Goal: Find specific page/section

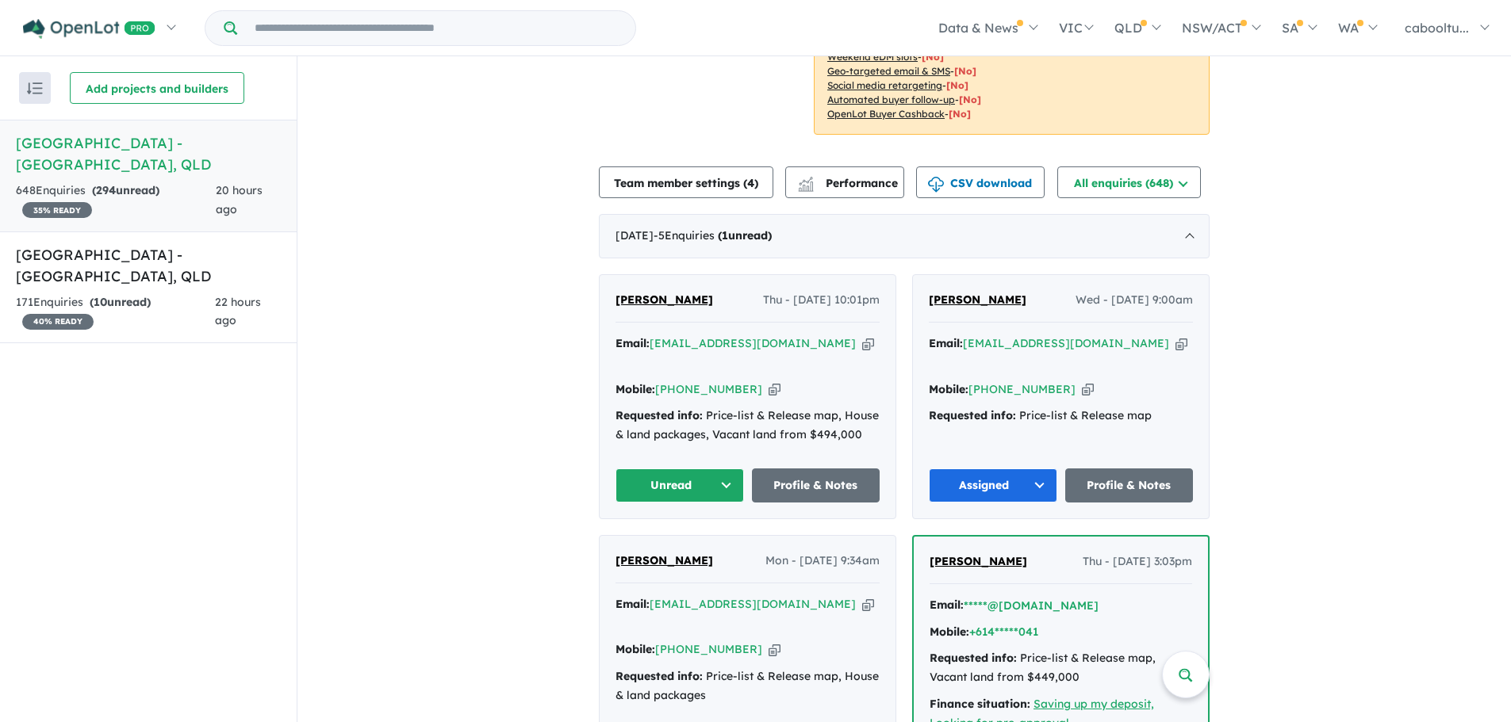
scroll to position [476, 0]
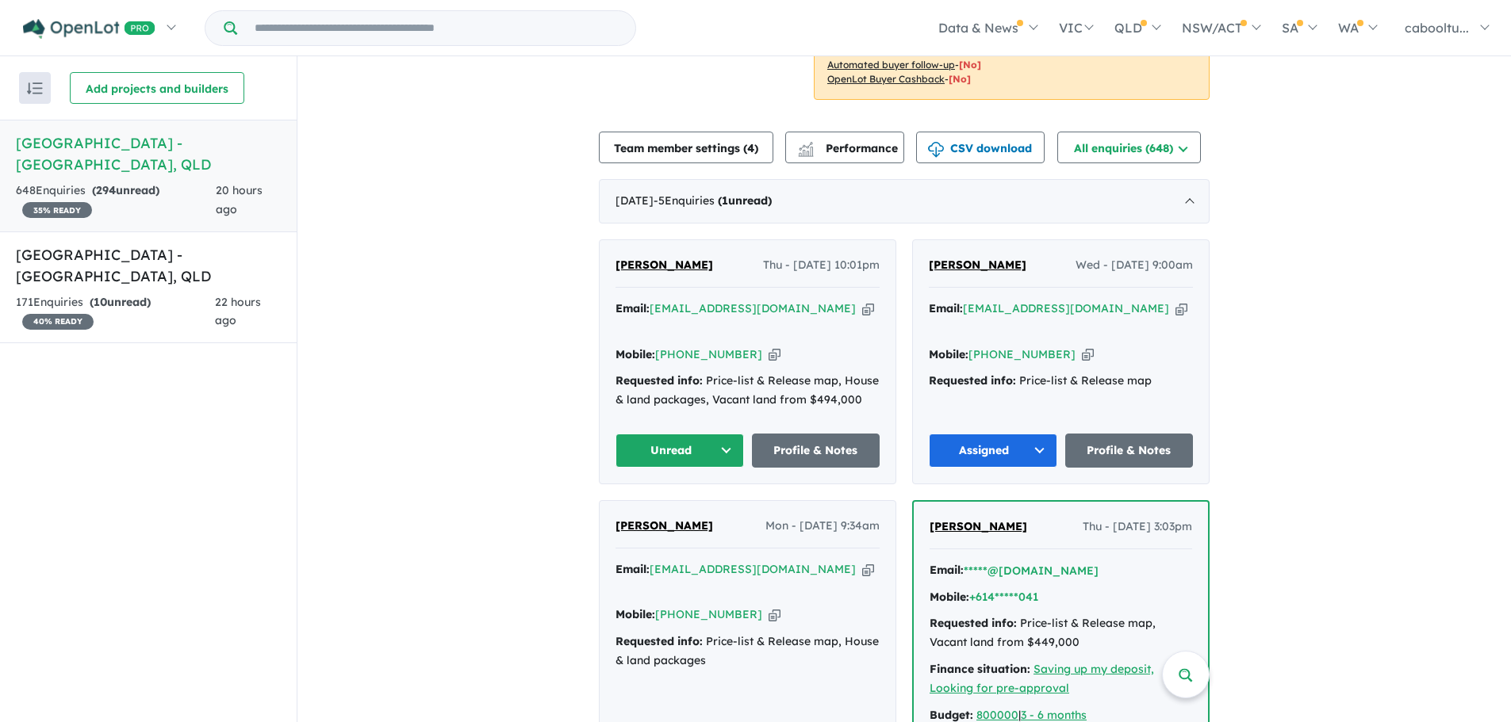
click at [688, 434] on button "Unread" at bounding box center [679, 451] width 128 height 34
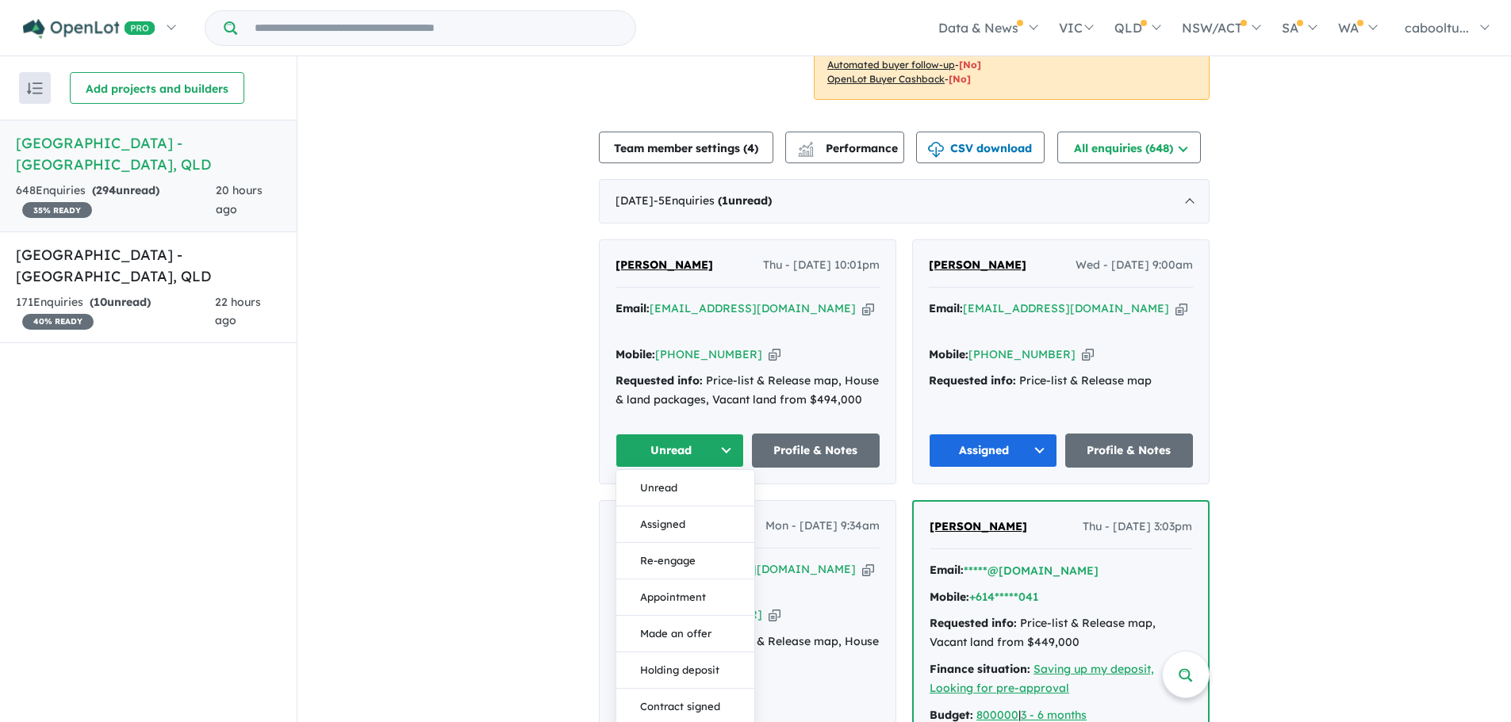
click at [700, 507] on button "Assigned" at bounding box center [685, 525] width 138 height 36
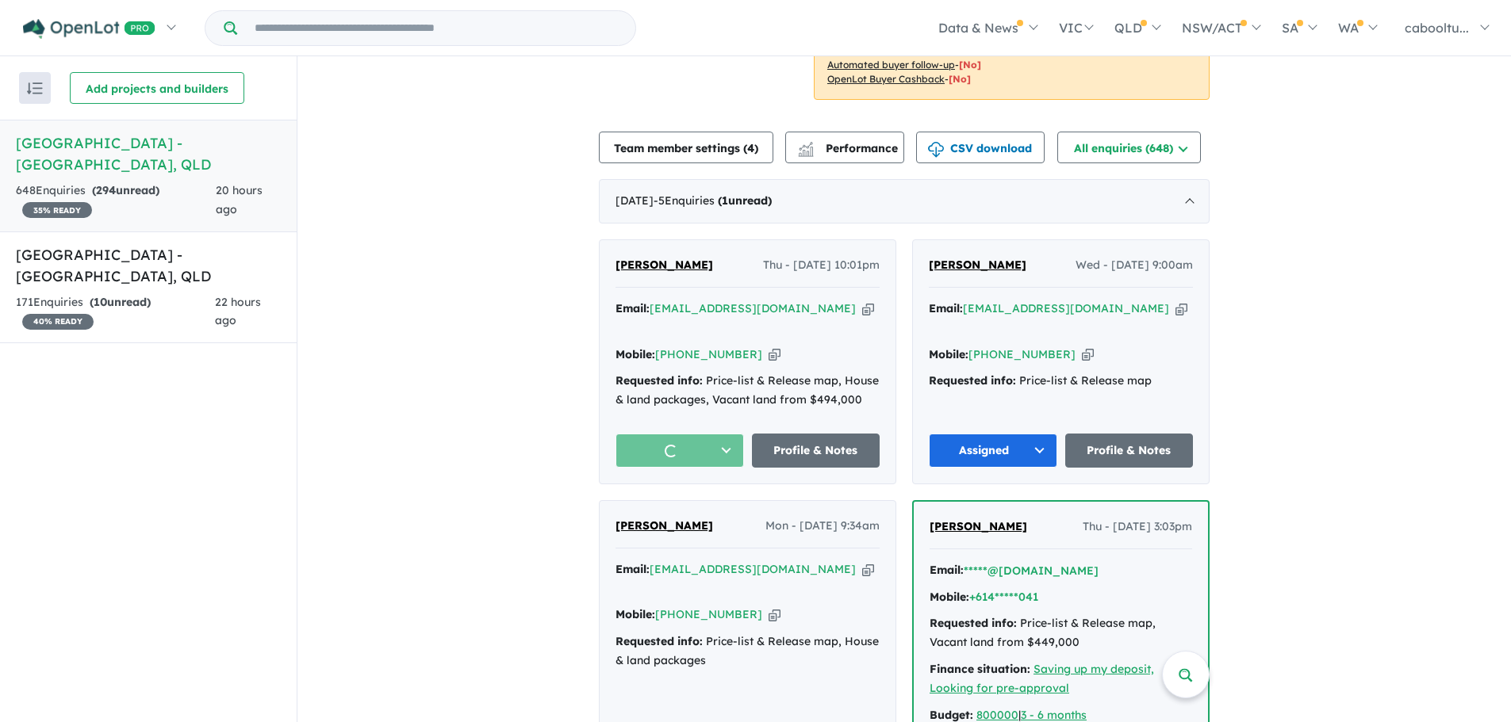
click at [169, 239] on link "[GEOGRAPHIC_DATA] - [GEOGRAPHIC_DATA] , QLD 171 Enquir ies ( 10 unread) 40 % RE…" at bounding box center [148, 288] width 297 height 113
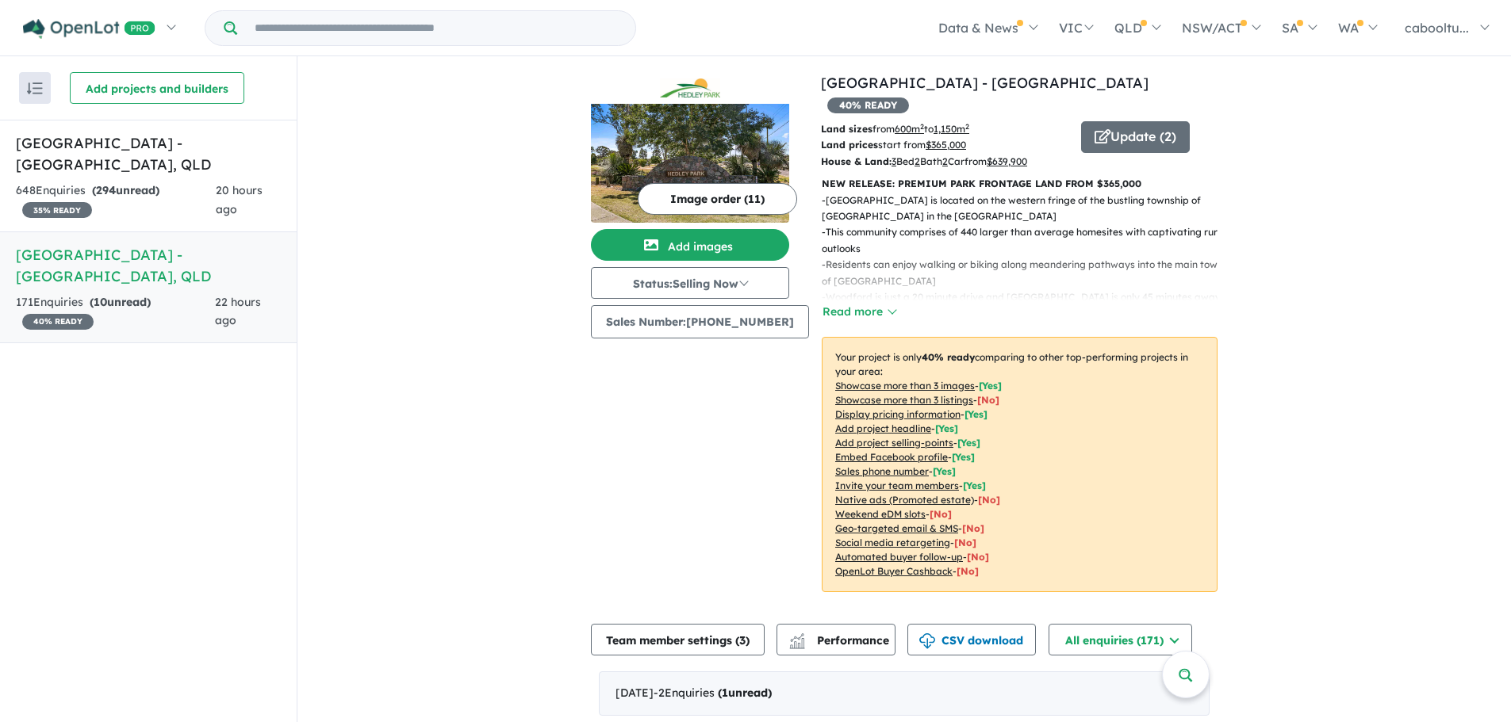
scroll to position [396, 0]
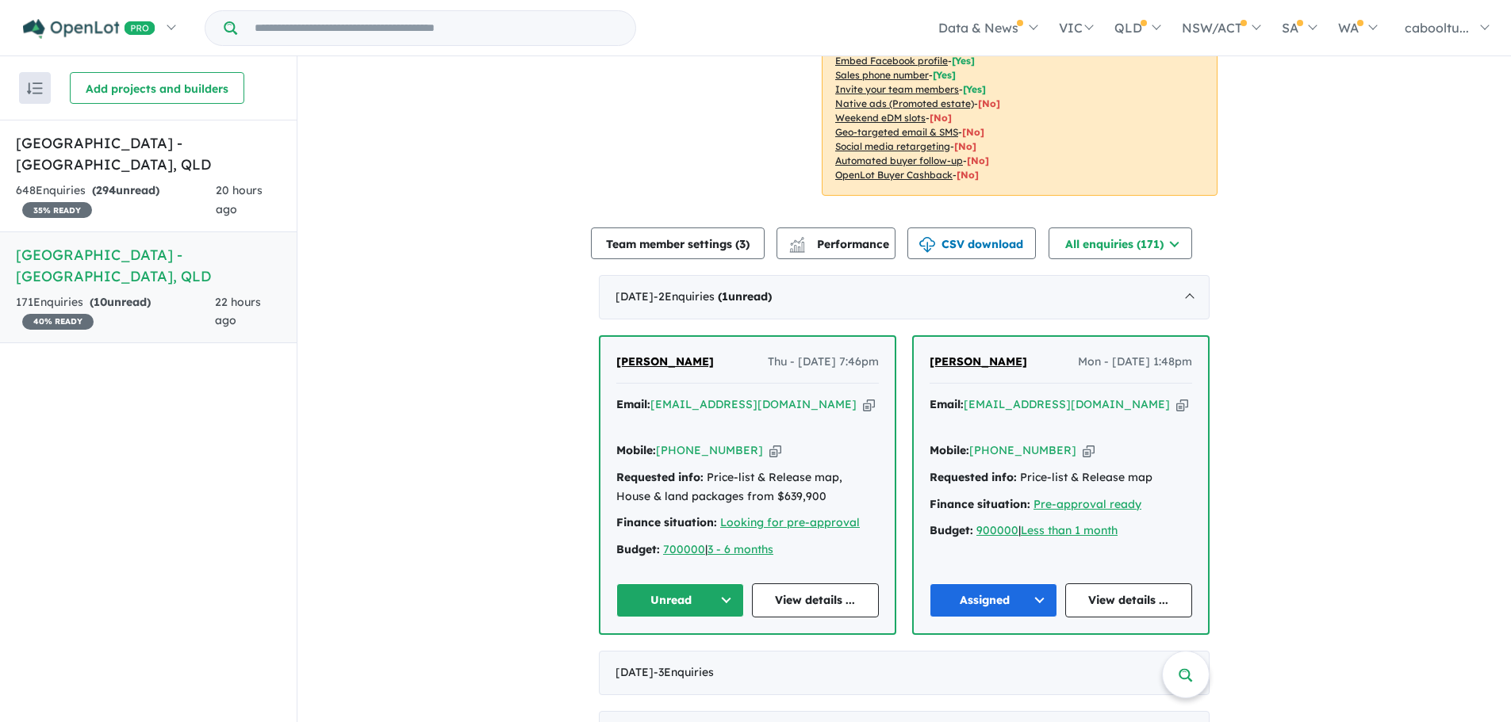
click at [709, 584] on button "Unread" at bounding box center [680, 601] width 128 height 34
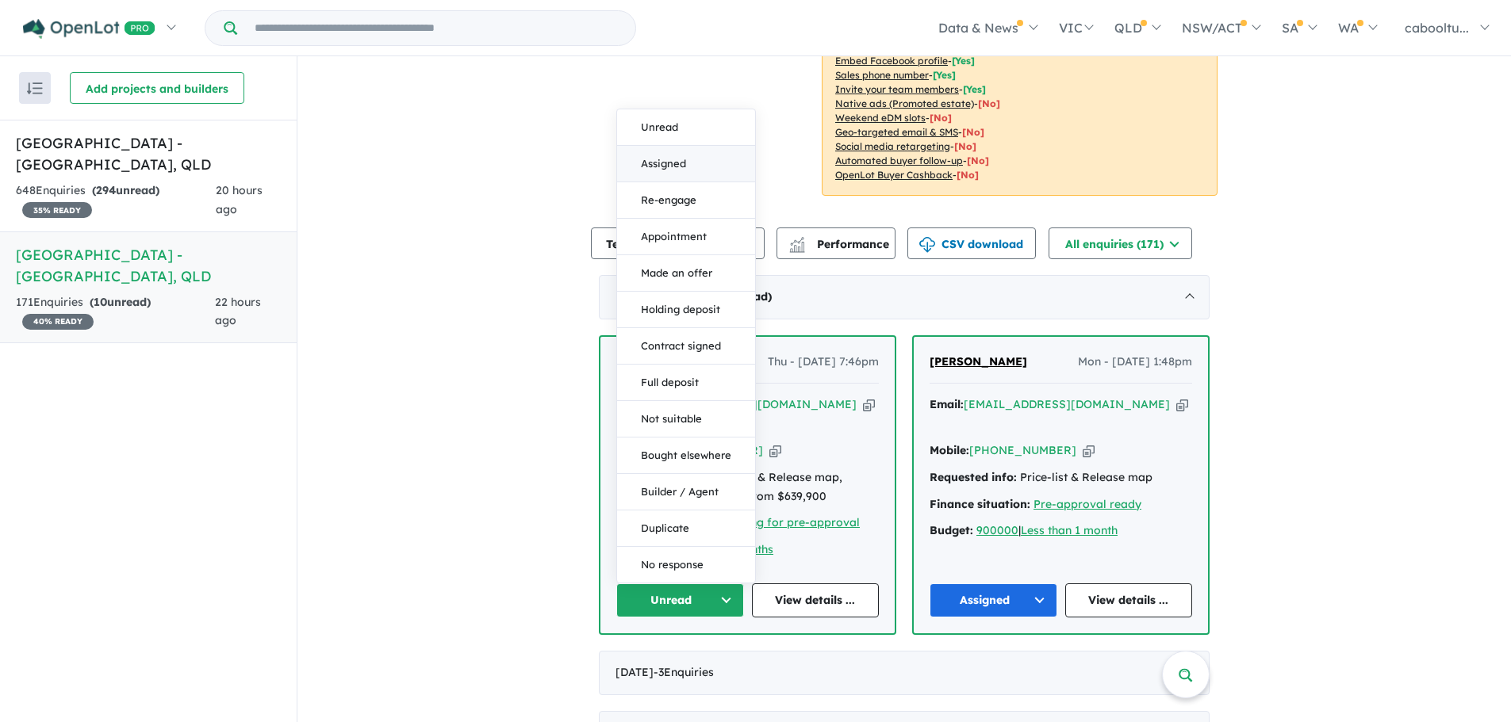
click at [661, 146] on button "Assigned" at bounding box center [686, 164] width 138 height 36
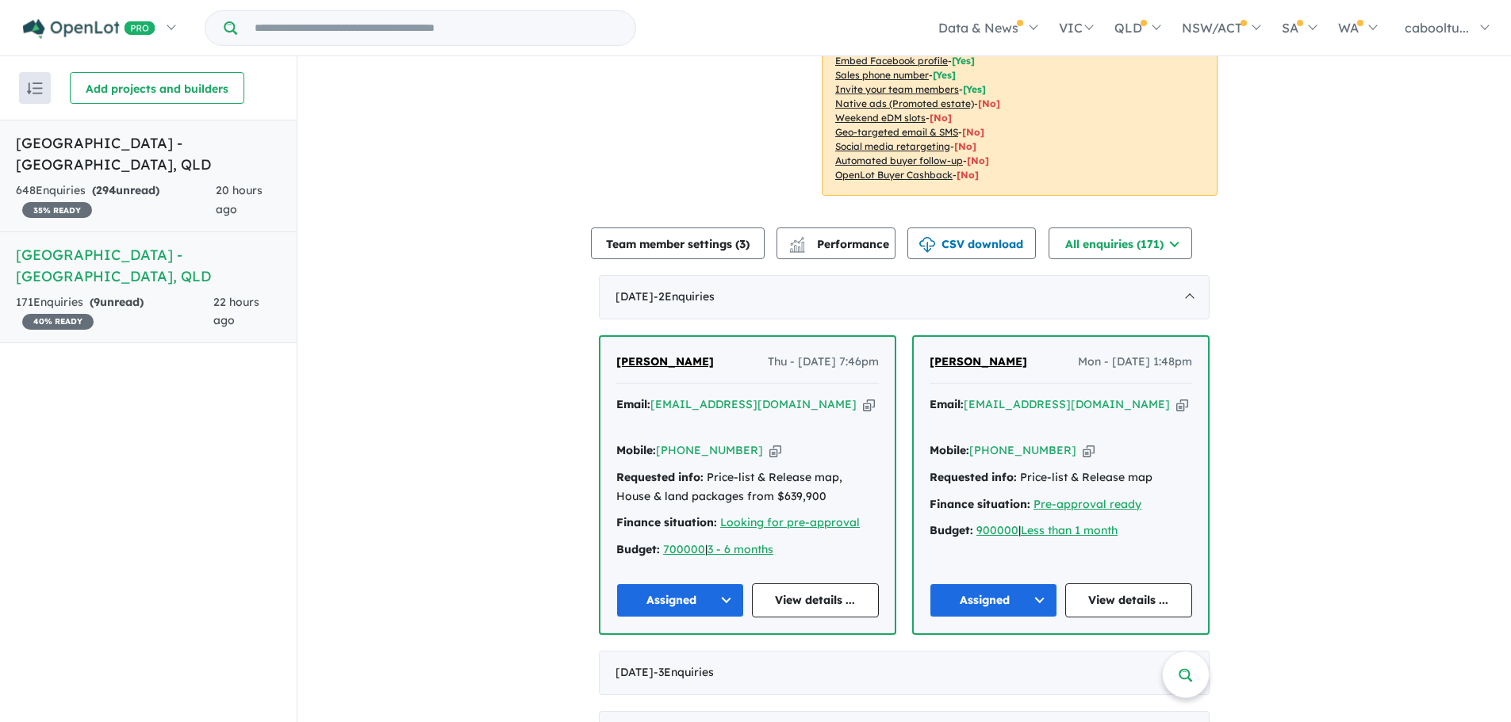
click at [146, 178] on link "[GEOGRAPHIC_DATA] - [GEOGRAPHIC_DATA] , [GEOGRAPHIC_DATA] 648 Enquir ies ( 294 …" at bounding box center [148, 176] width 297 height 113
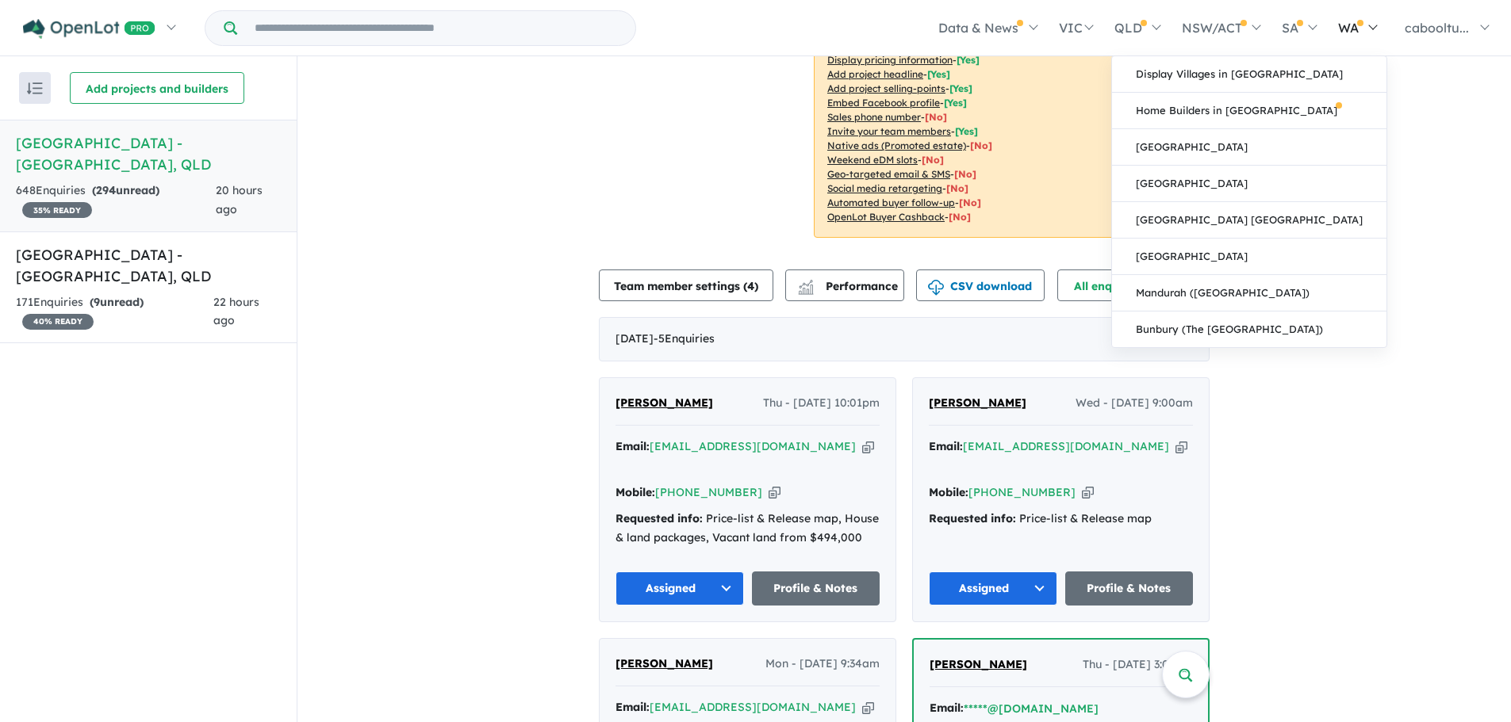
scroll to position [341, 0]
